Goal: Information Seeking & Learning: Learn about a topic

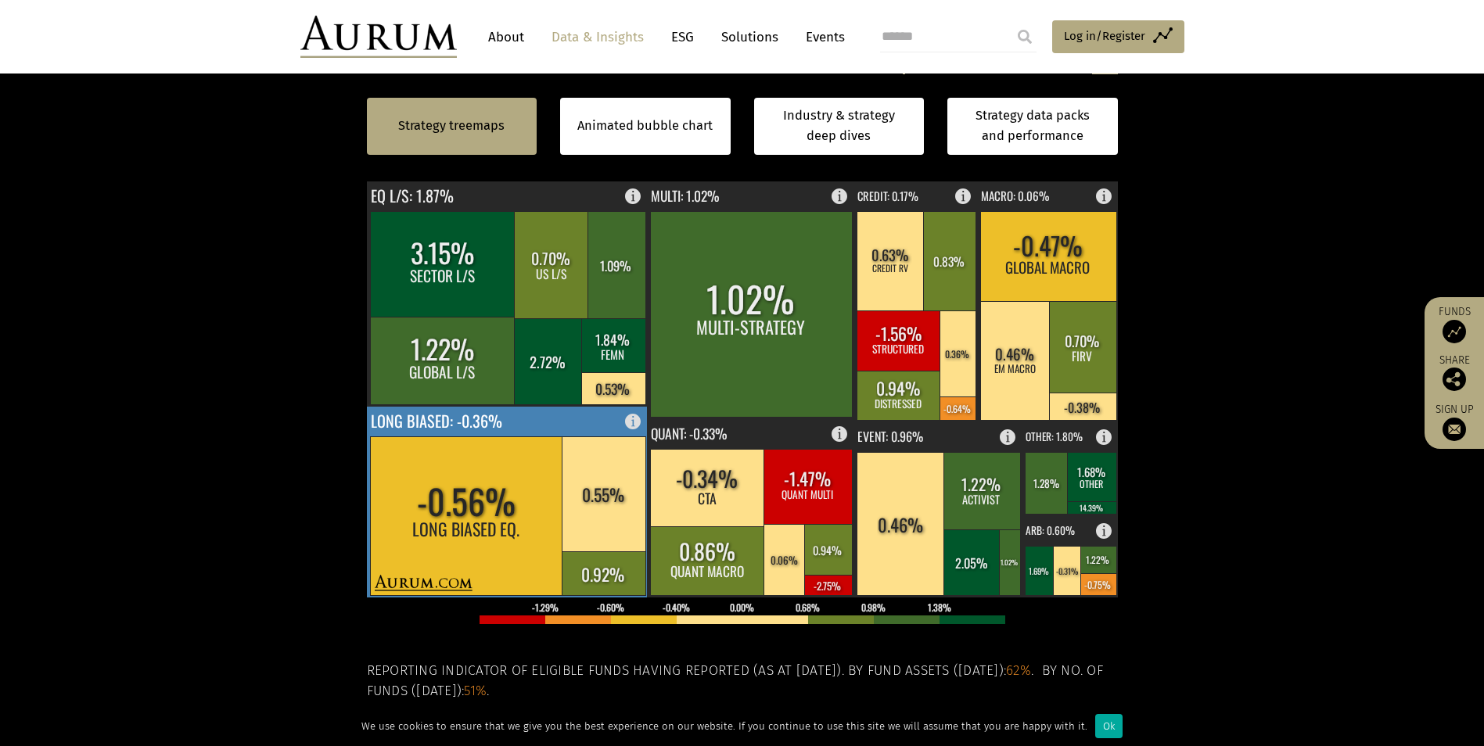
scroll to position [391, 0]
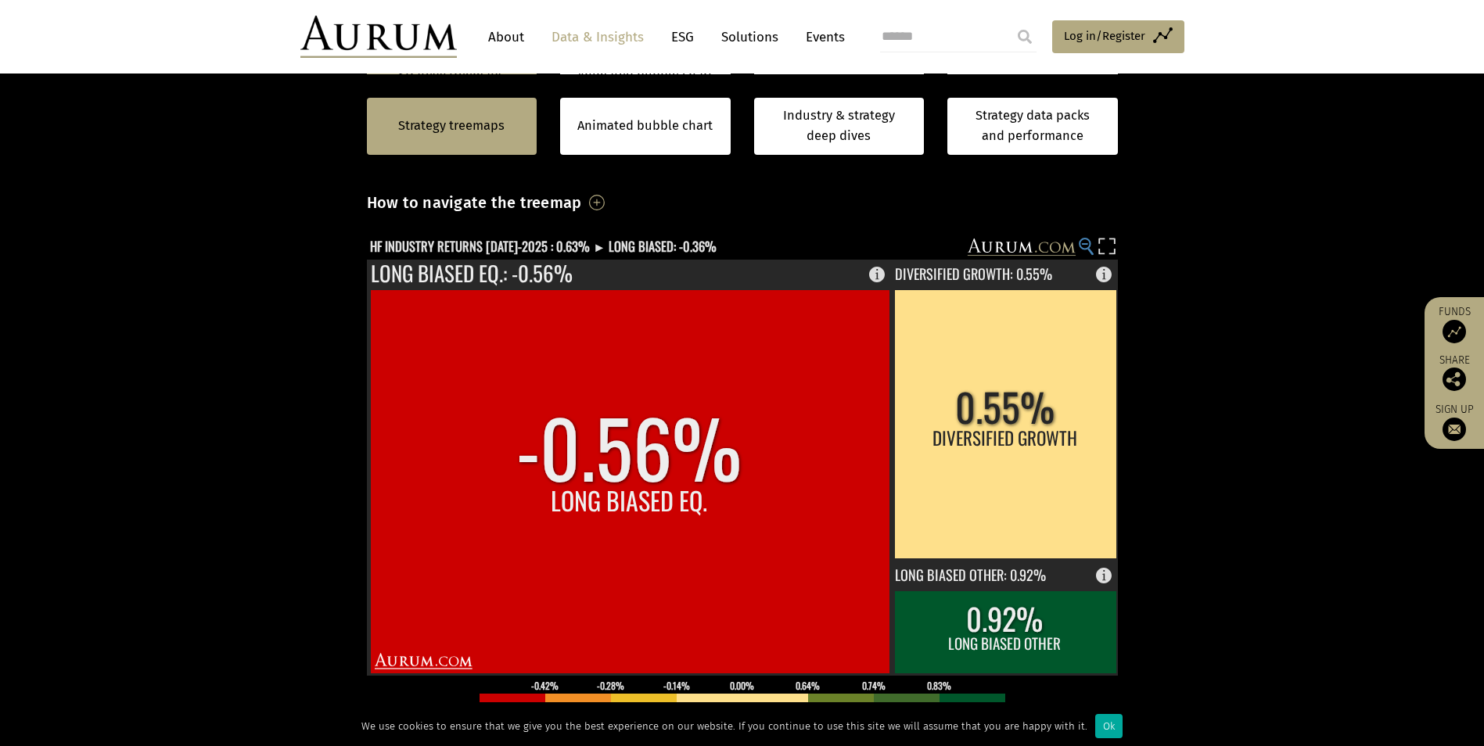
click at [728, 241] on circle at bounding box center [1085, 244] width 10 height 10
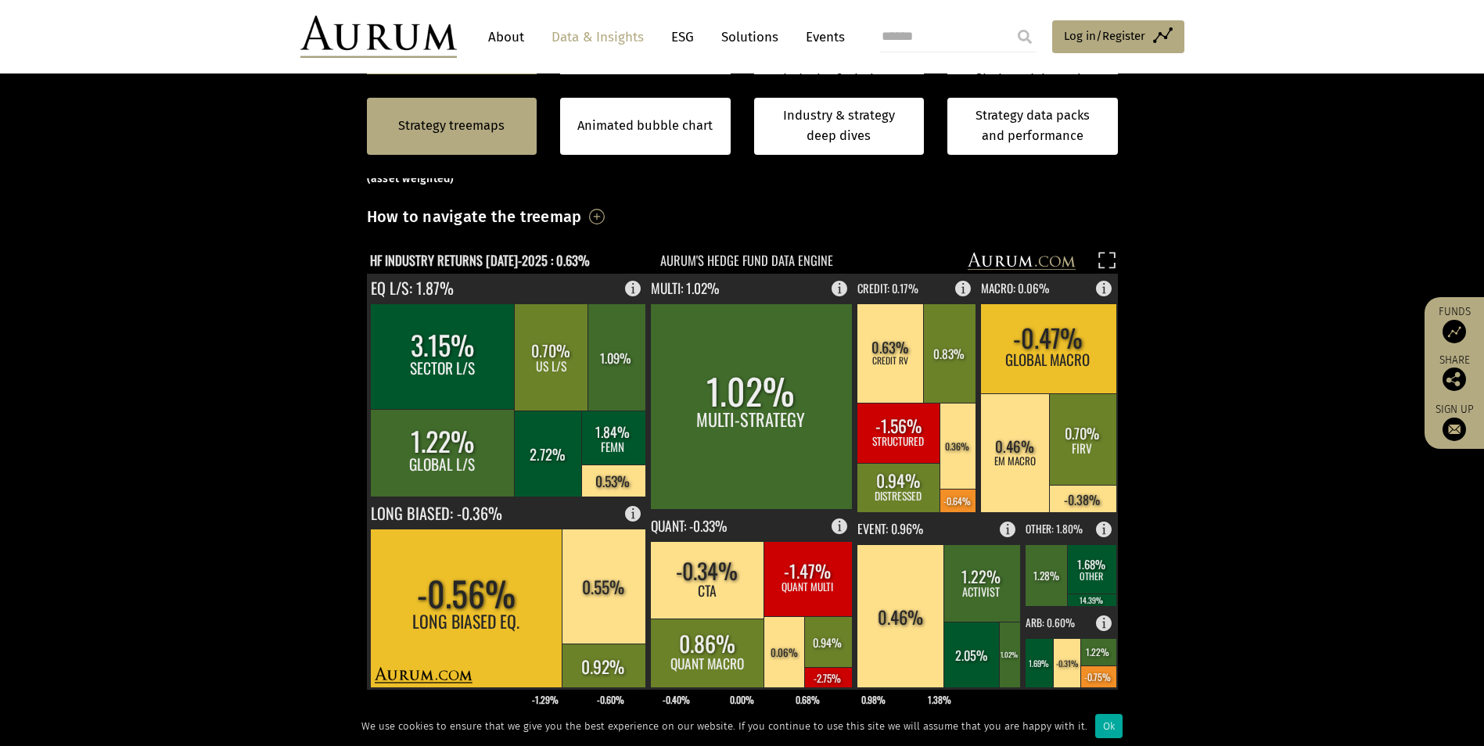
scroll to position [235, 0]
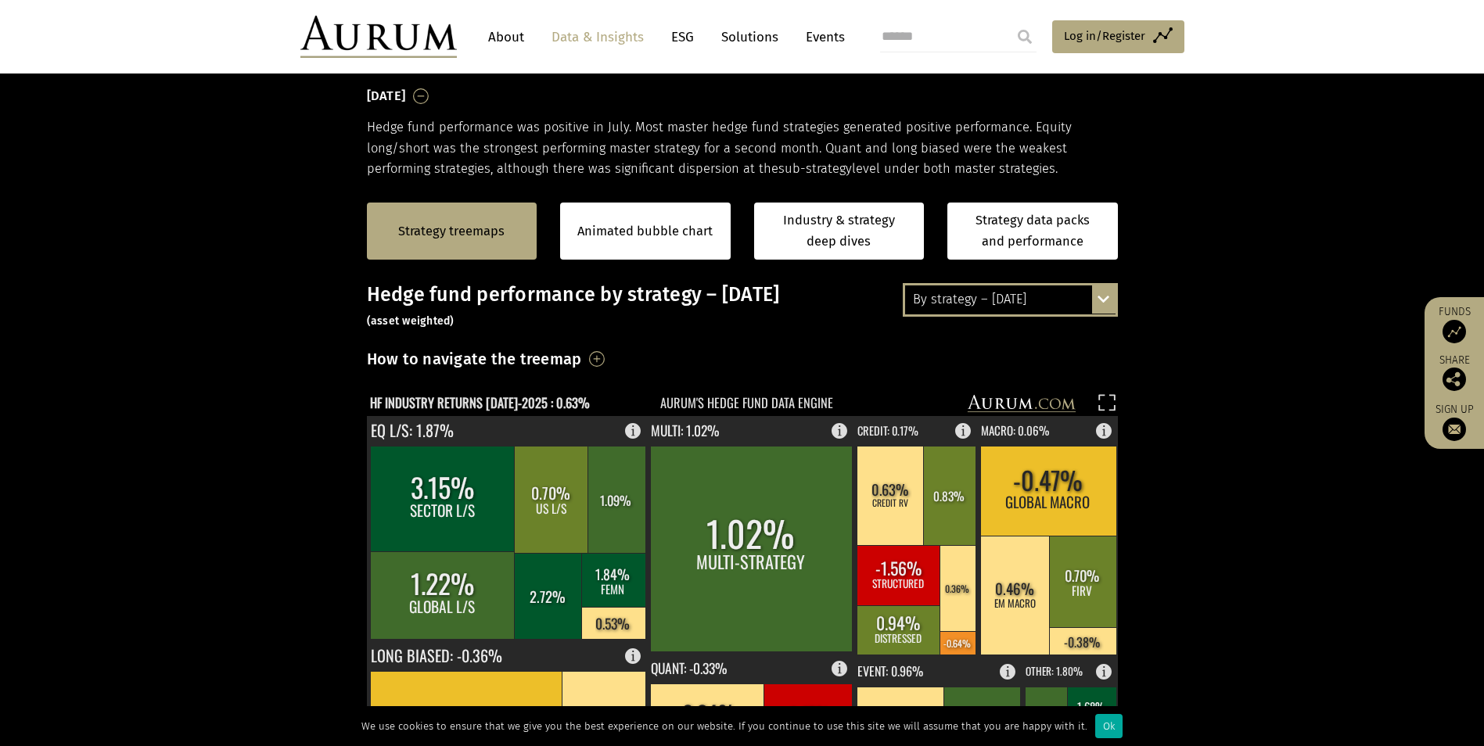
click at [728, 284] on div "By strategy – July 2025 By strategy – July 2025 By strategy – year to date 2016…" at bounding box center [1010, 299] width 215 height 33
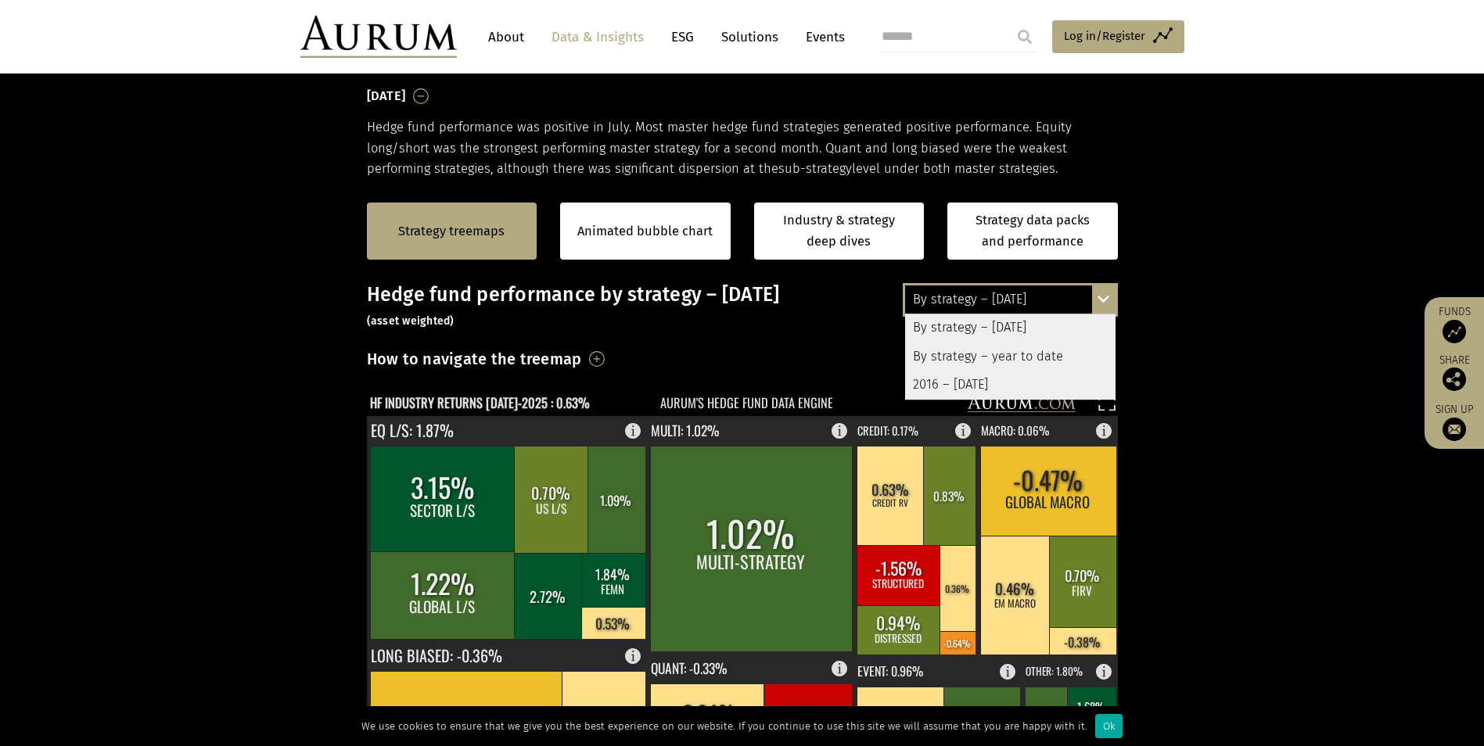
click at [728, 338] on div "2016 – [DATE]" at bounding box center [1010, 385] width 210 height 28
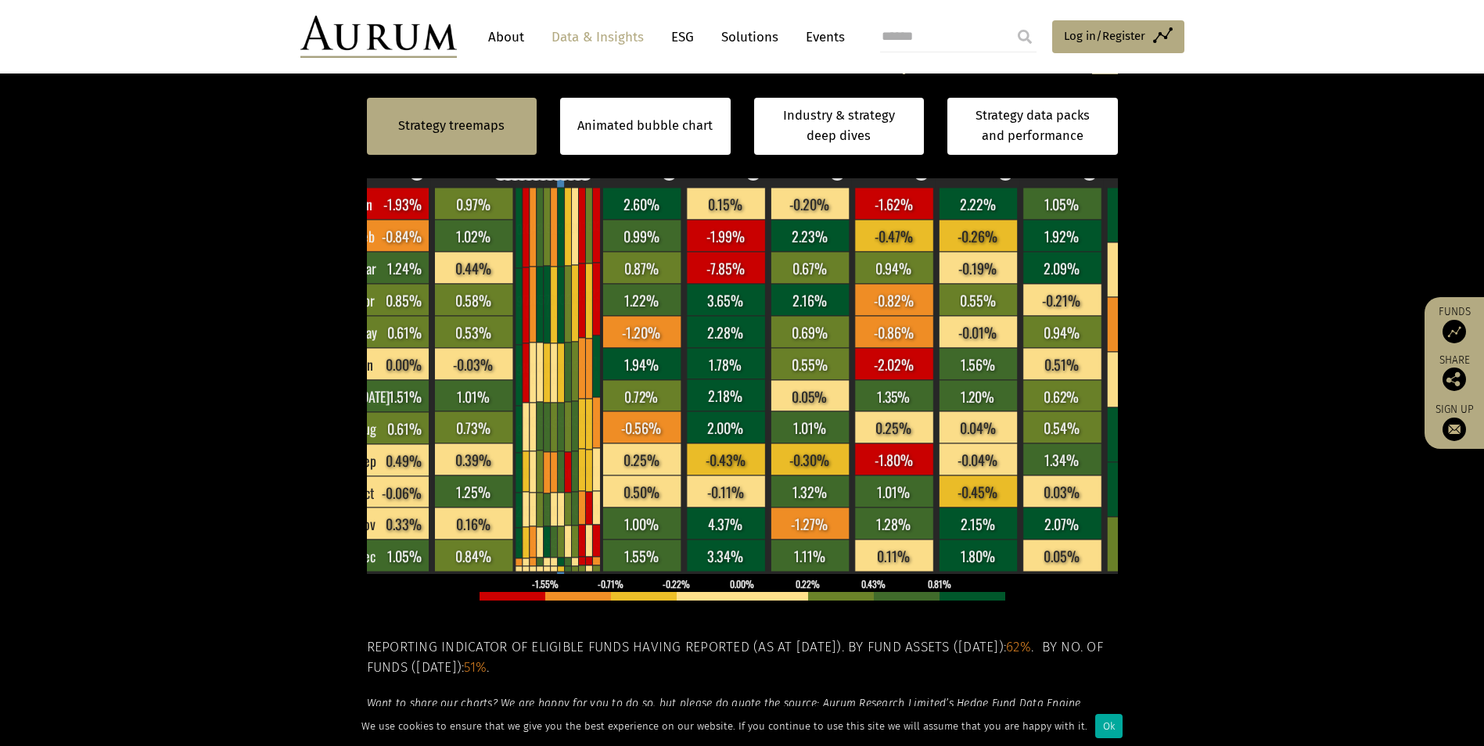
scroll to position [391, 0]
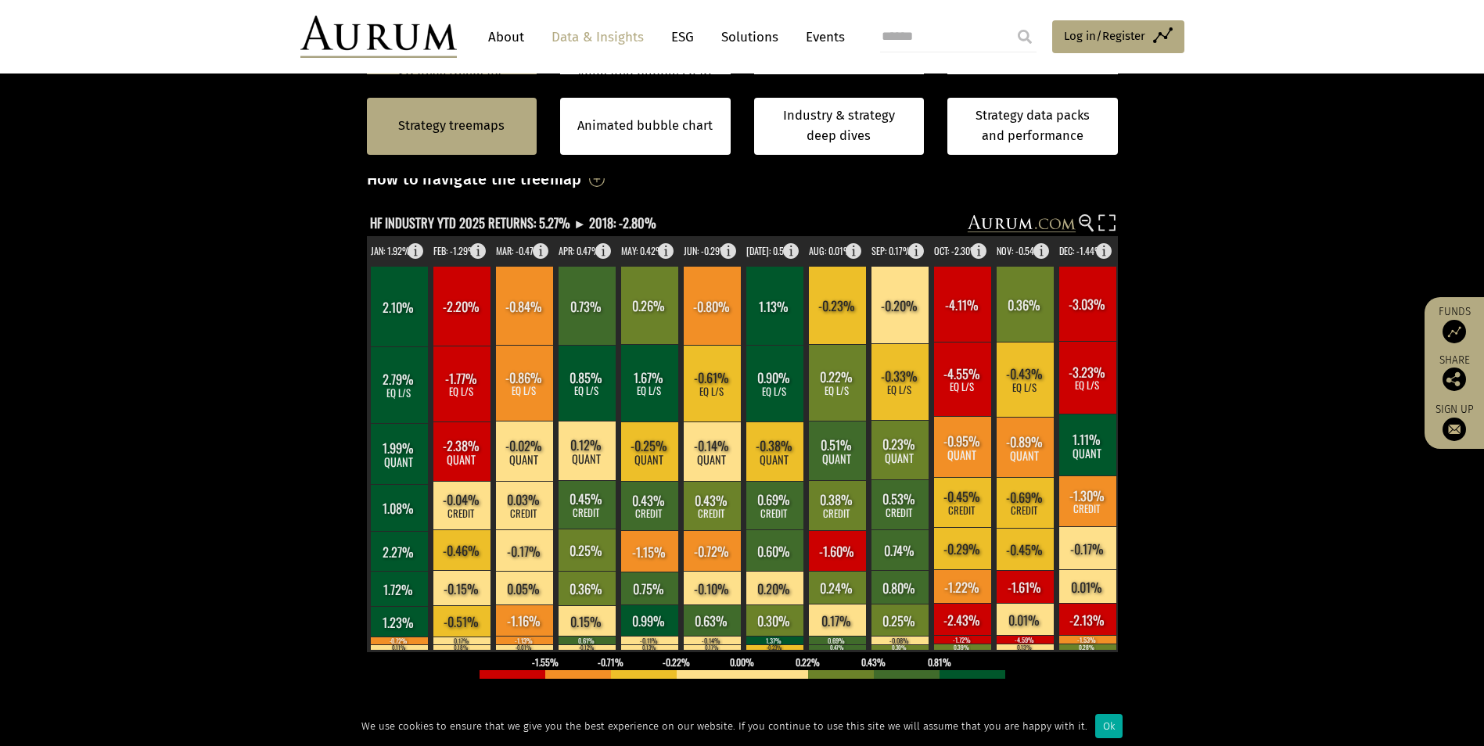
click at [728, 217] on circle at bounding box center [1085, 220] width 10 height 10
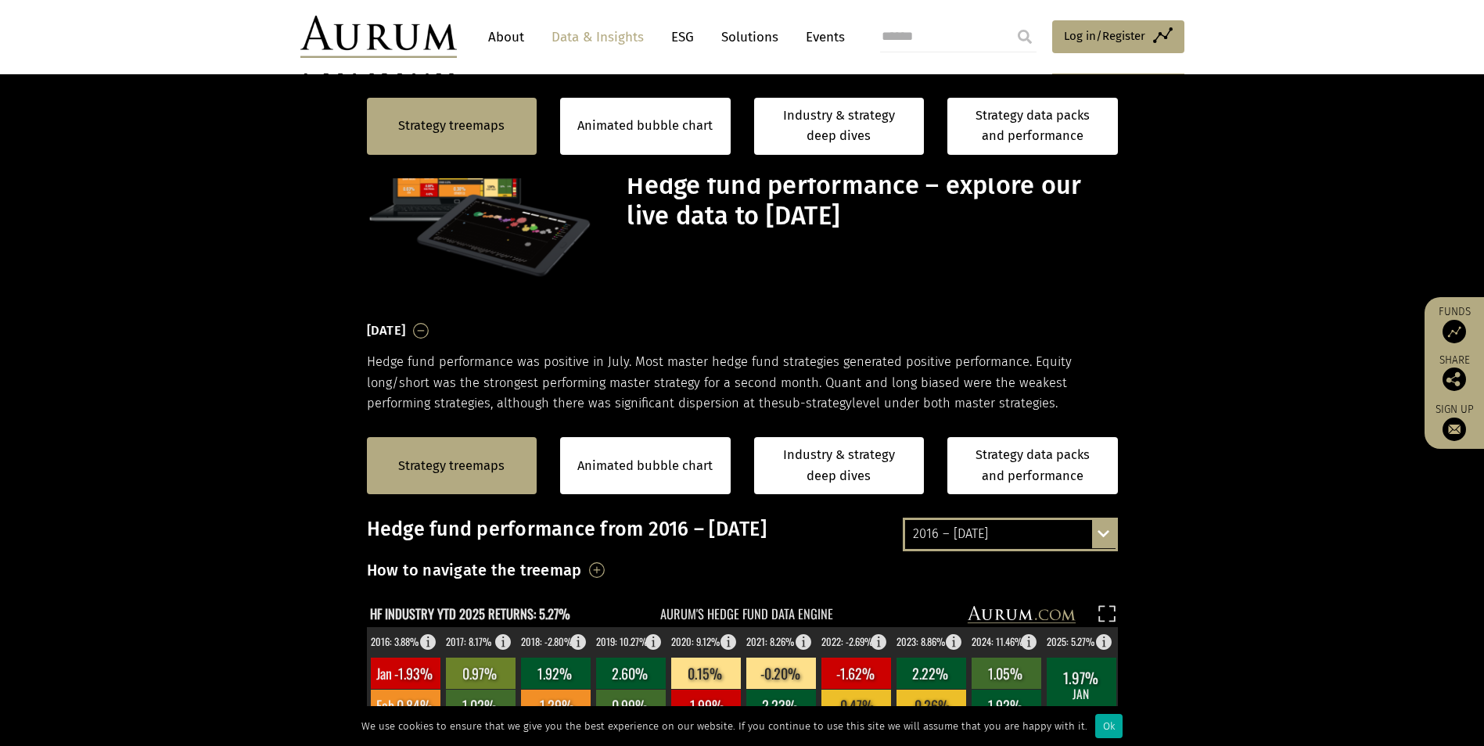
scroll to position [391, 0]
